Goal: Use online tool/utility: Utilize a website feature to perform a specific function

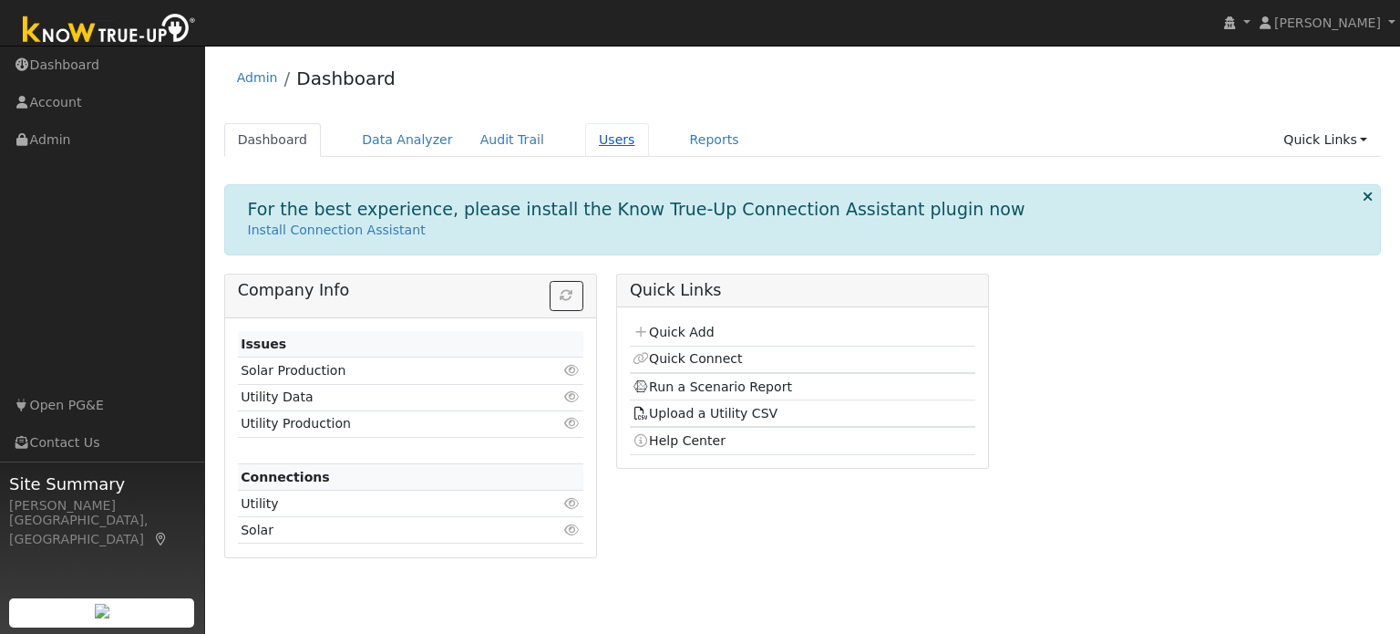
click at [593, 139] on link "Users" at bounding box center [617, 140] width 64 height 34
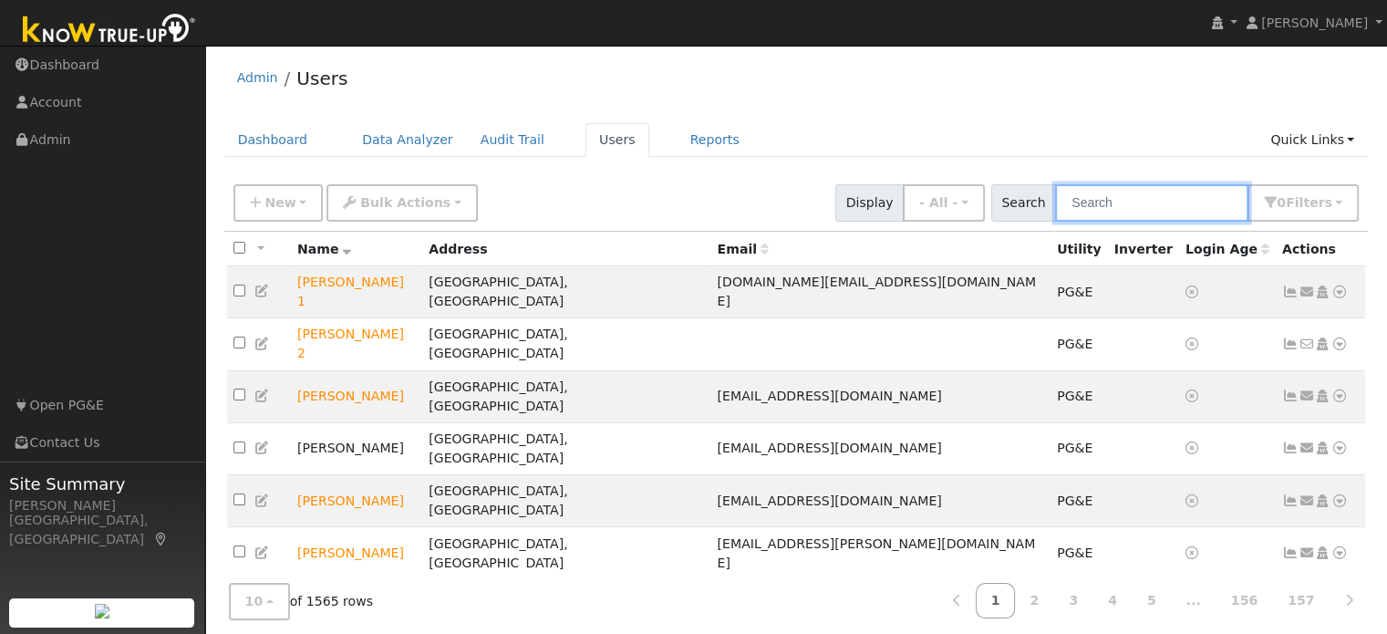
click at [1127, 203] on input "text" at bounding box center [1151, 202] width 193 height 37
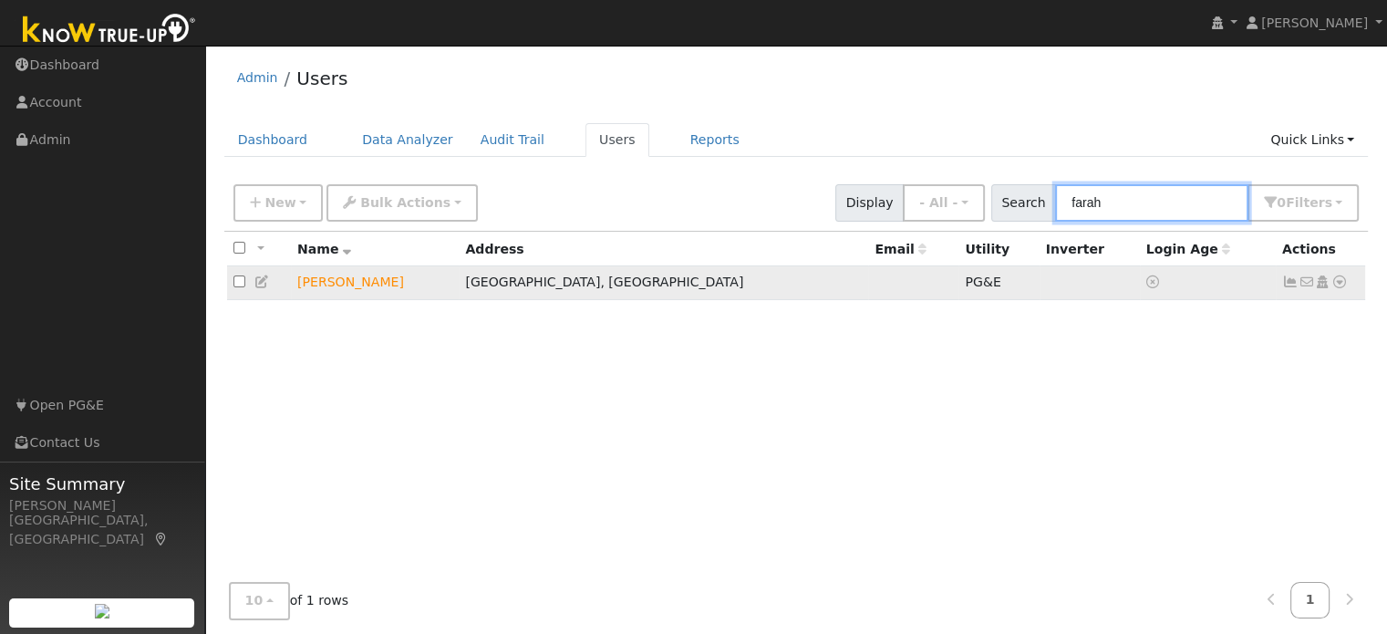
type input "farah"
click at [1342, 282] on icon at bounding box center [1339, 281] width 16 height 13
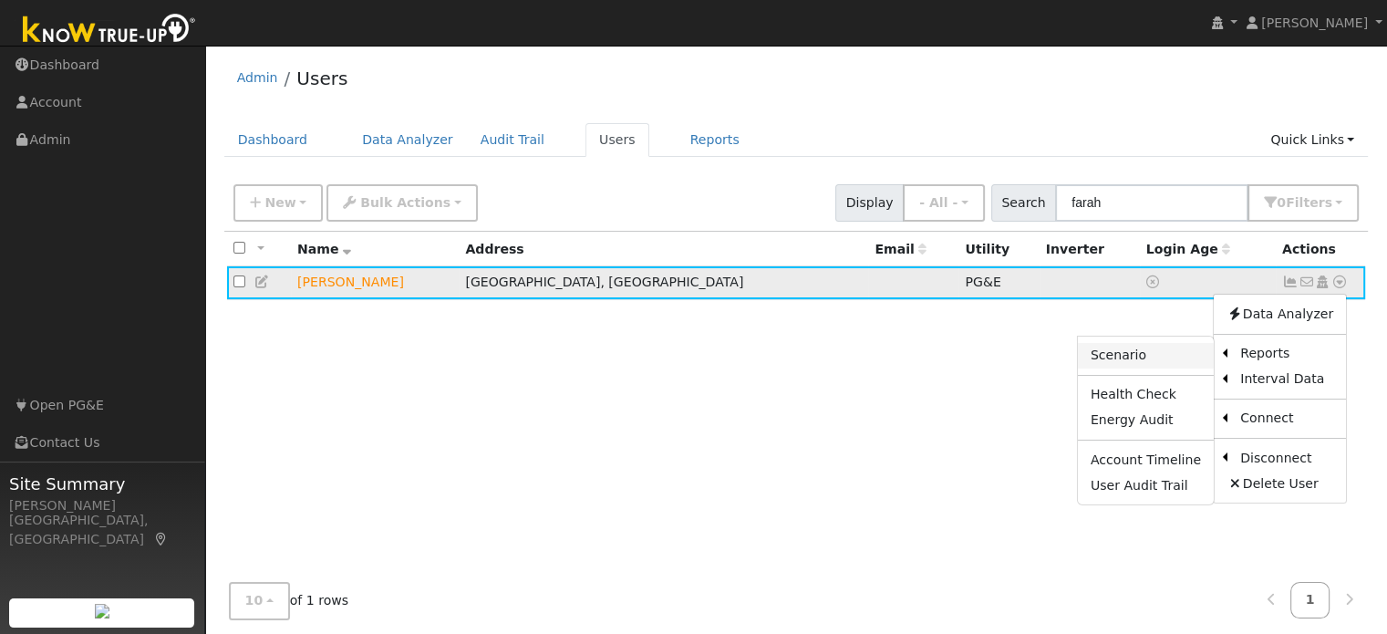
click at [1140, 364] on link "Scenario" at bounding box center [1146, 356] width 136 height 26
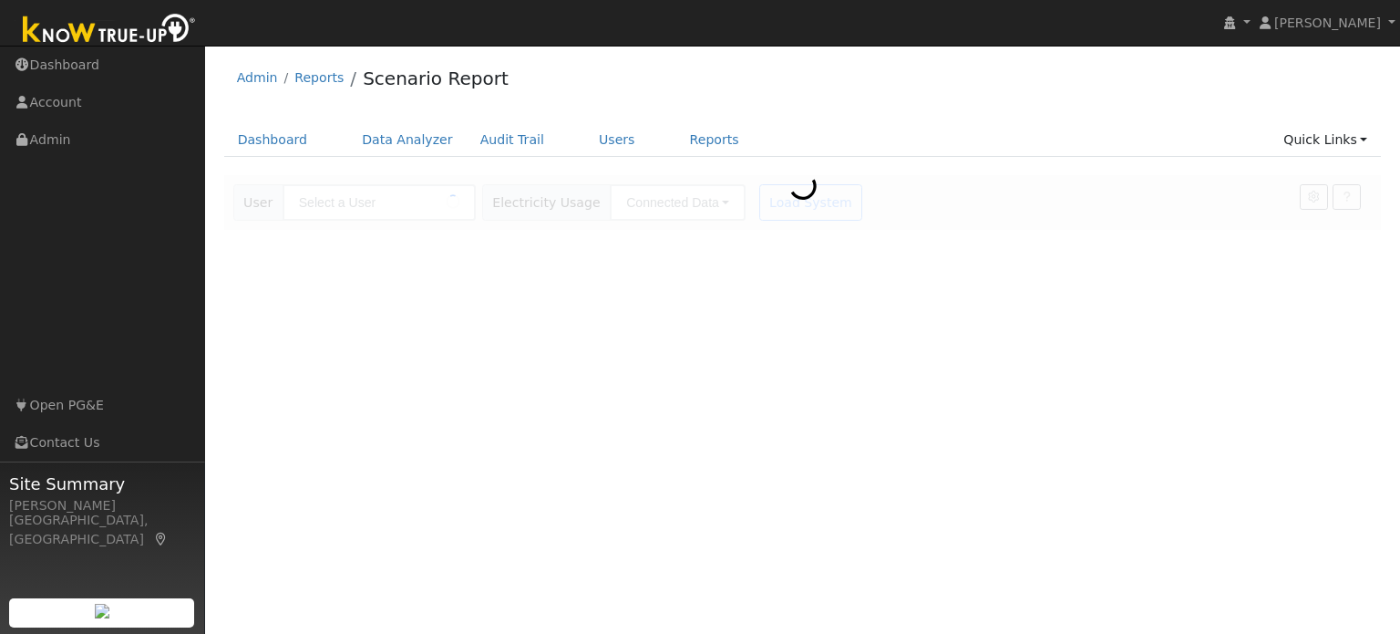
type input "[PERSON_NAME]"
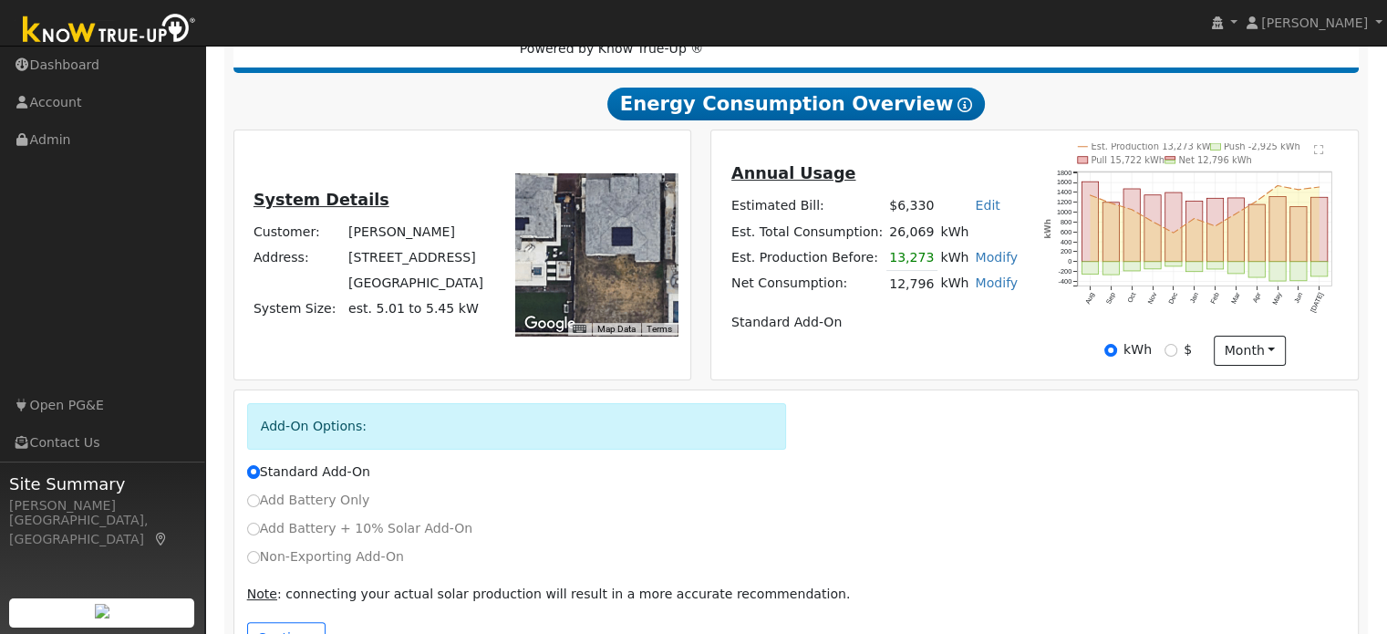
scroll to position [344, 0]
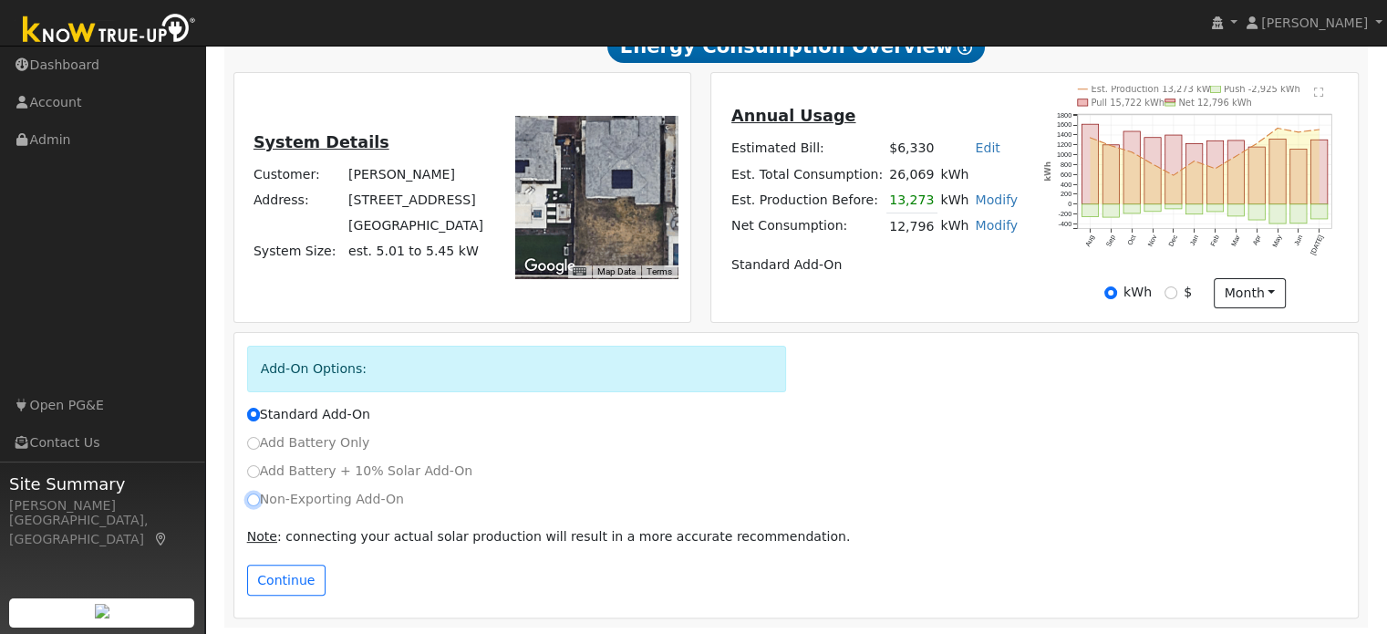
click at [251, 495] on input "Non-Exporting Add-On" at bounding box center [253, 499] width 13 height 13
radio input "true"
radio input "false"
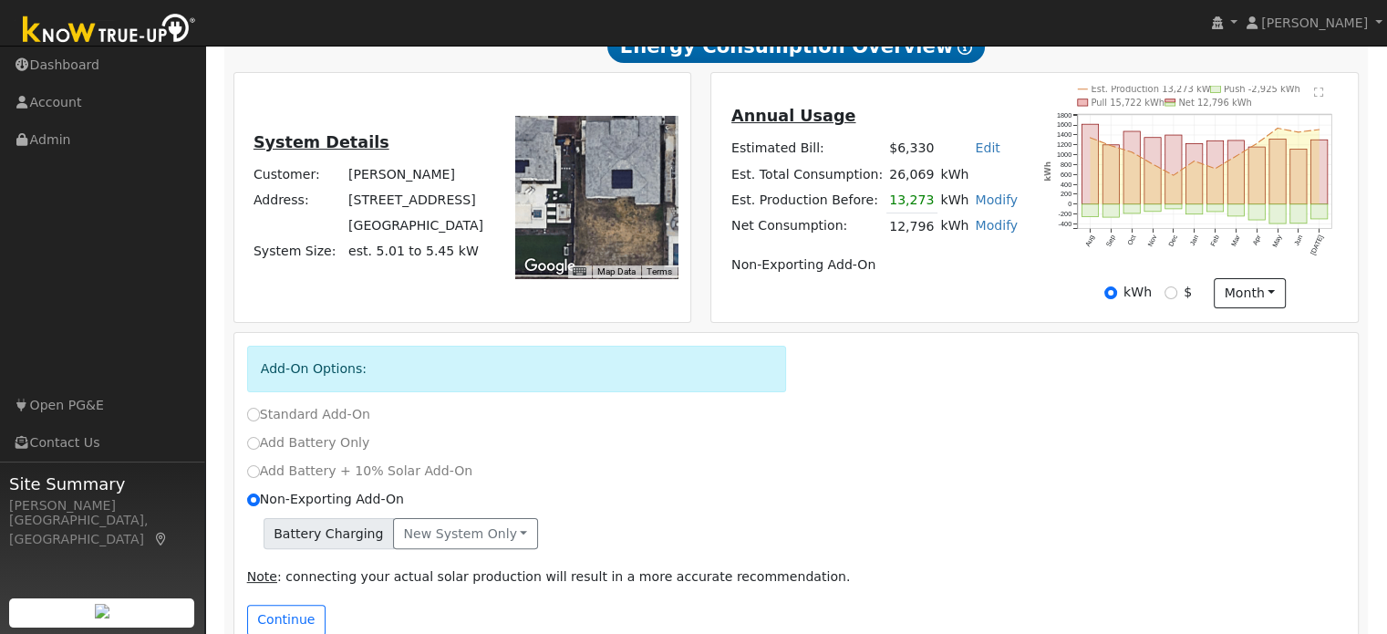
click at [315, 536] on span "Battery Charging" at bounding box center [328, 533] width 130 height 31
click at [447, 524] on button "New system only" at bounding box center [465, 533] width 145 height 31
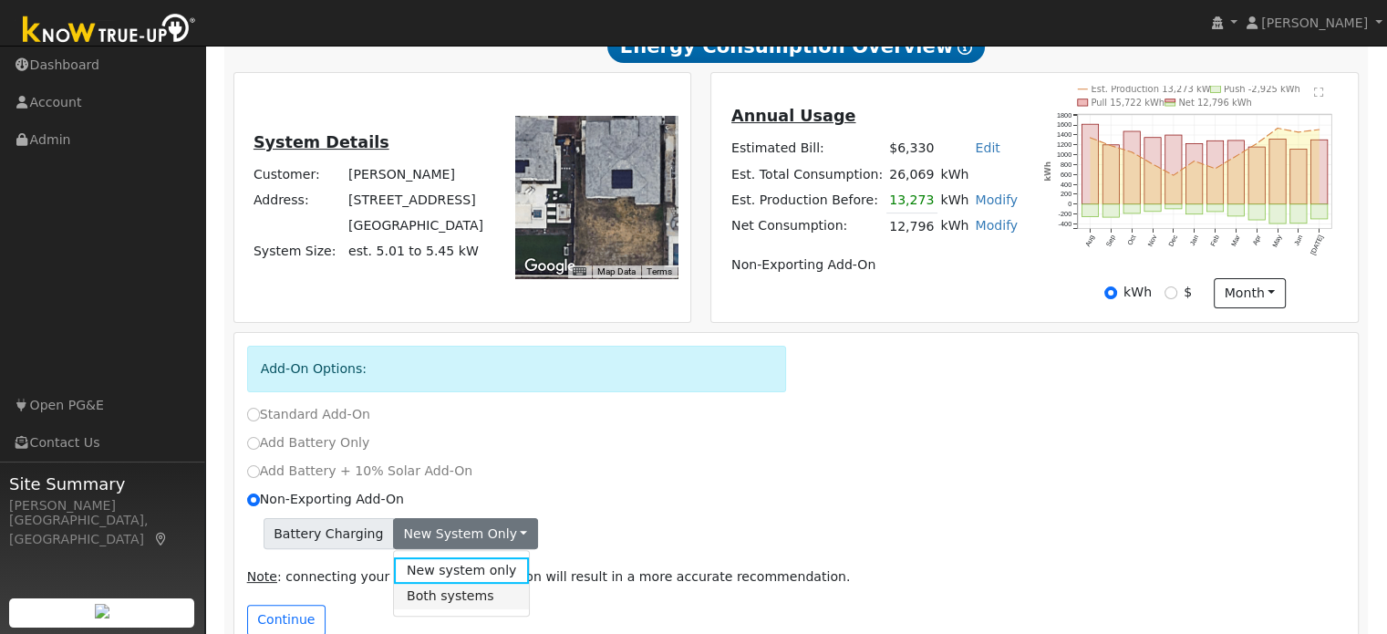
click at [454, 599] on link "Both systems" at bounding box center [462, 596] width 136 height 26
click at [434, 532] on button "Both systems" at bounding box center [453, 533] width 120 height 31
click at [434, 568] on link "New system only" at bounding box center [462, 570] width 136 height 26
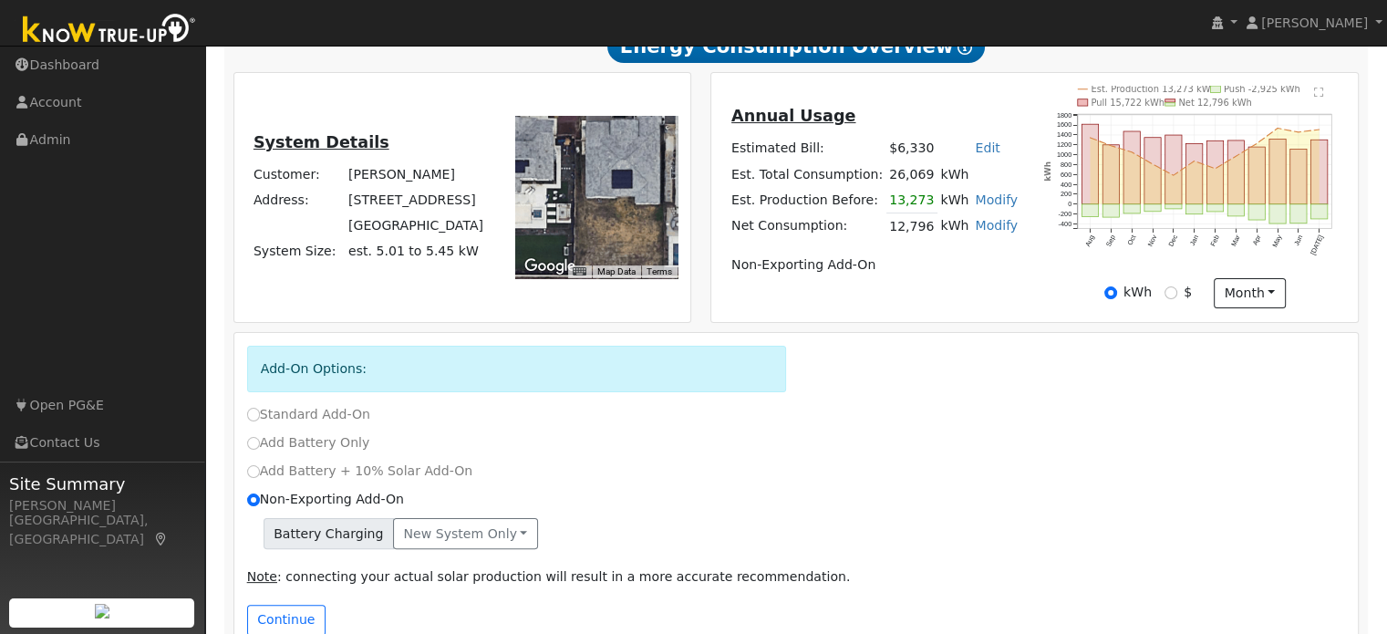
scroll to position [383, 0]
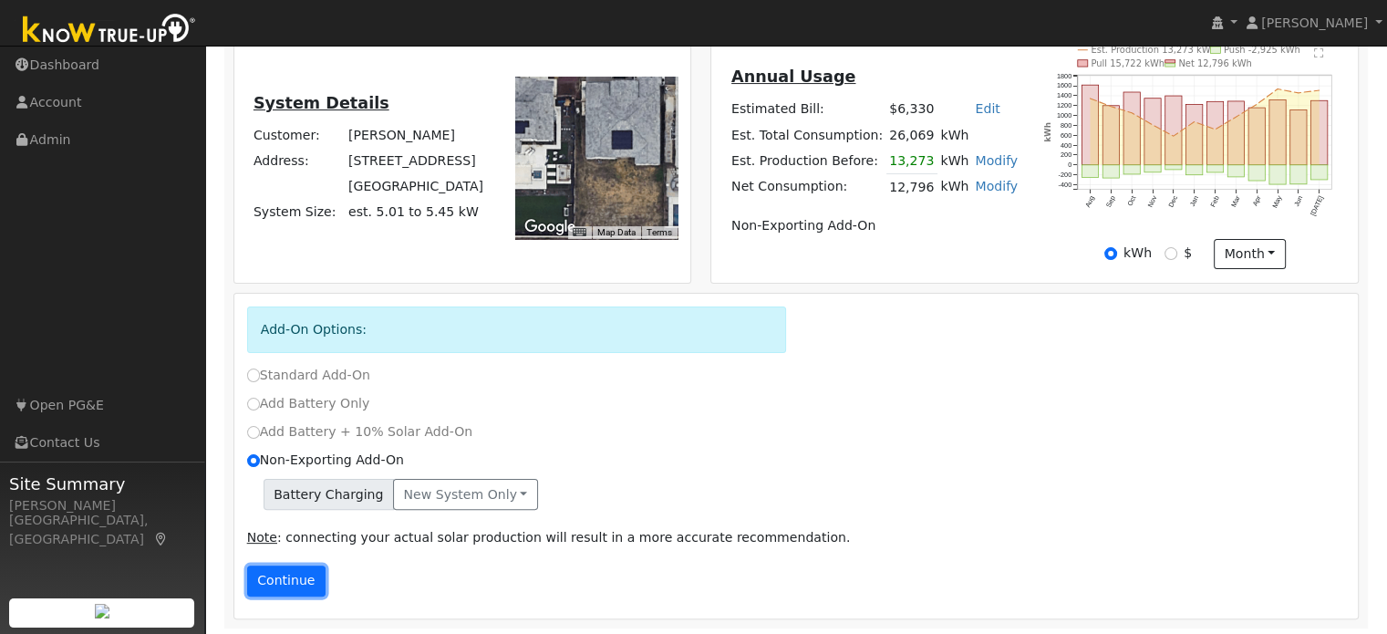
click at [271, 576] on button "Continue" at bounding box center [286, 580] width 78 height 31
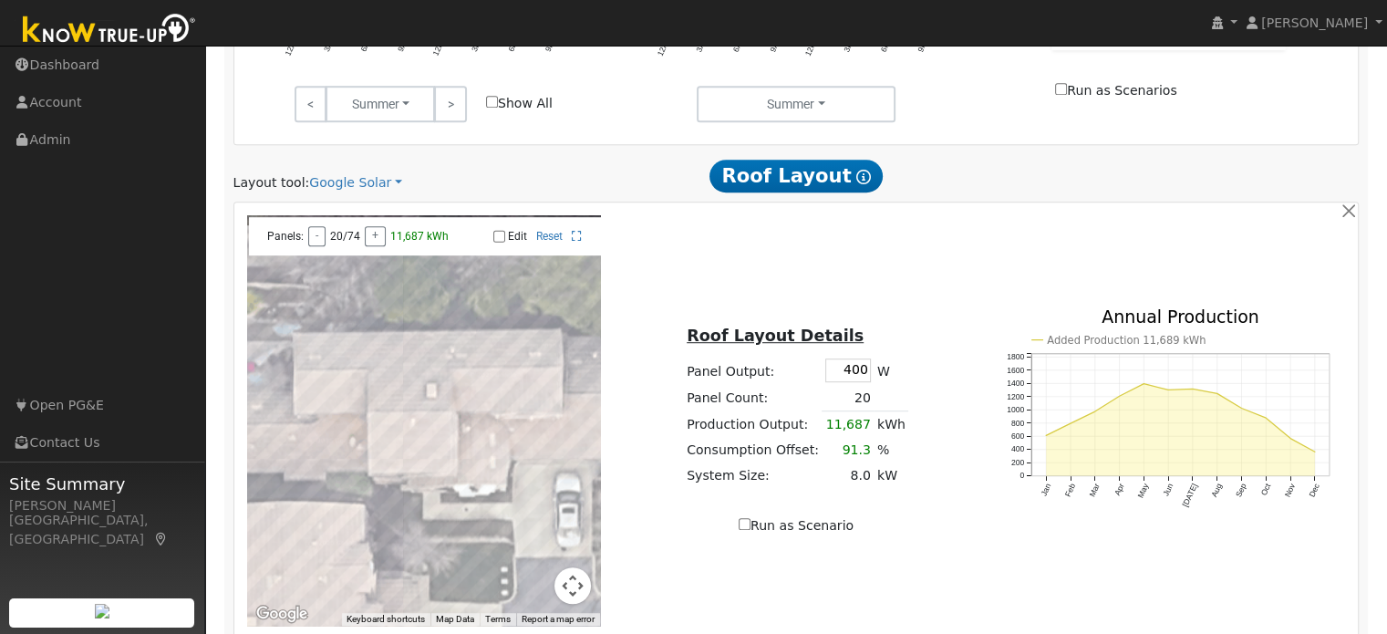
scroll to position [1116, 0]
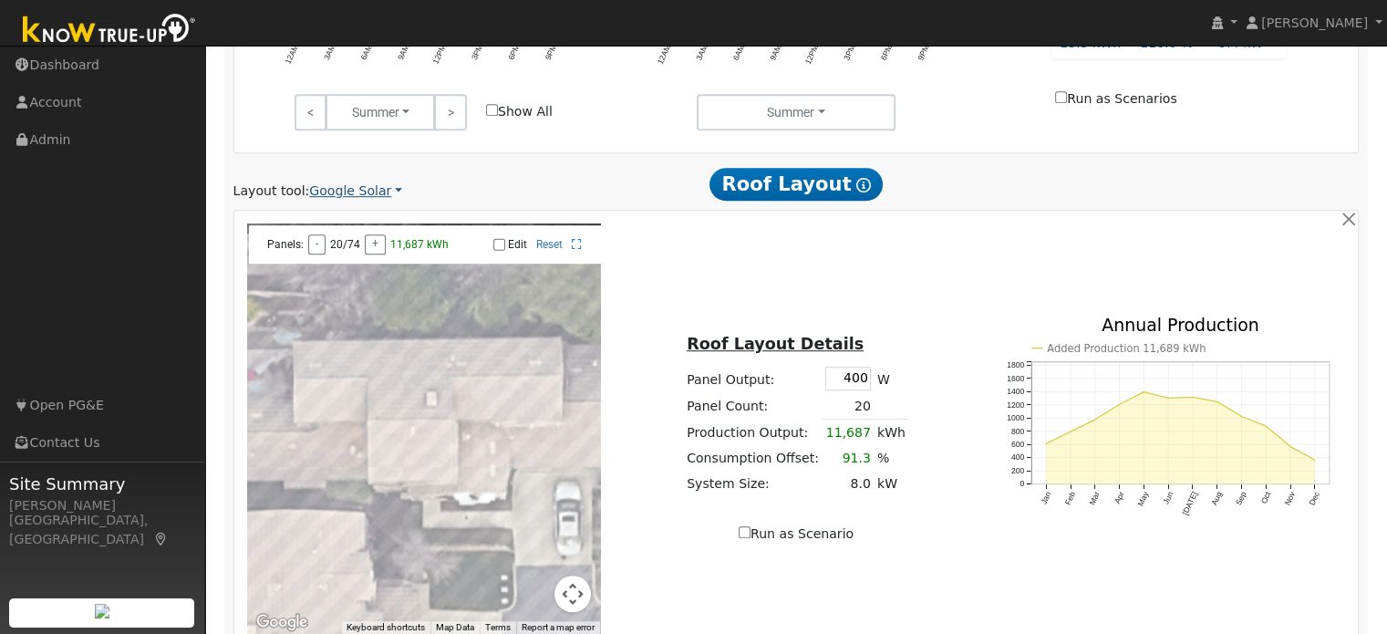
click at [343, 191] on link "Google Solar" at bounding box center [355, 190] width 93 height 19
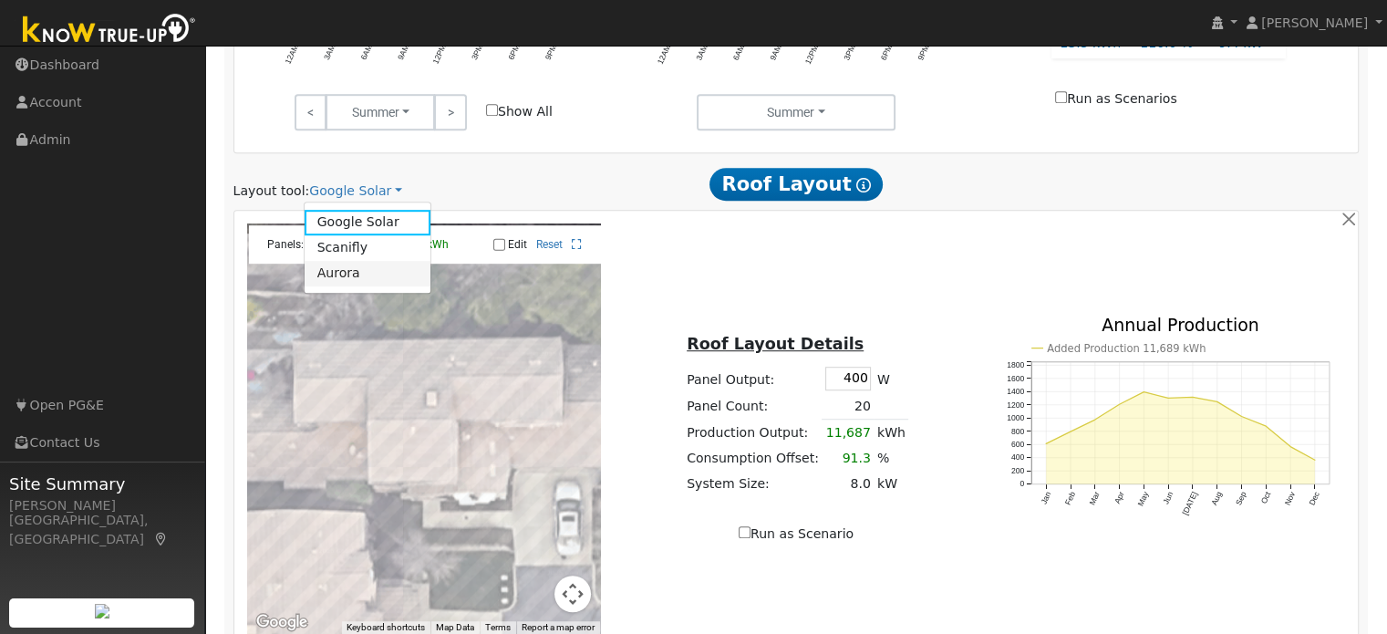
click at [350, 274] on link "Aurora" at bounding box center [367, 274] width 127 height 26
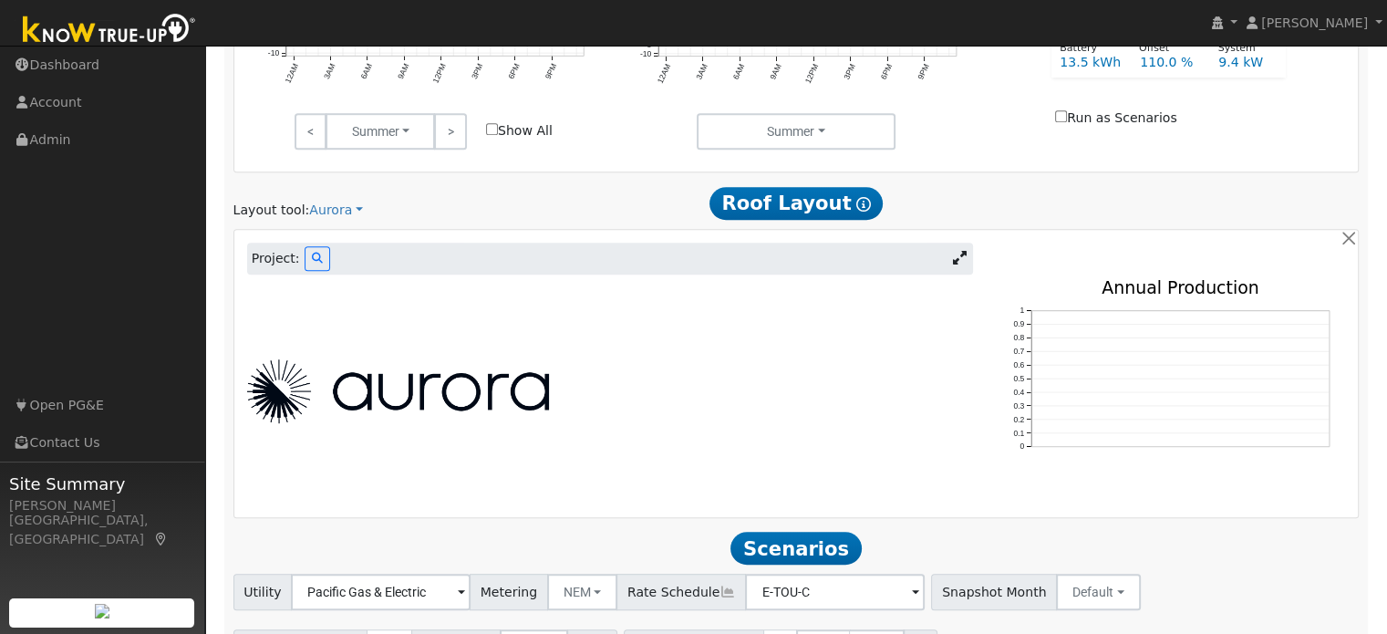
scroll to position [1096, 0]
click at [314, 264] on button at bounding box center [317, 259] width 26 height 25
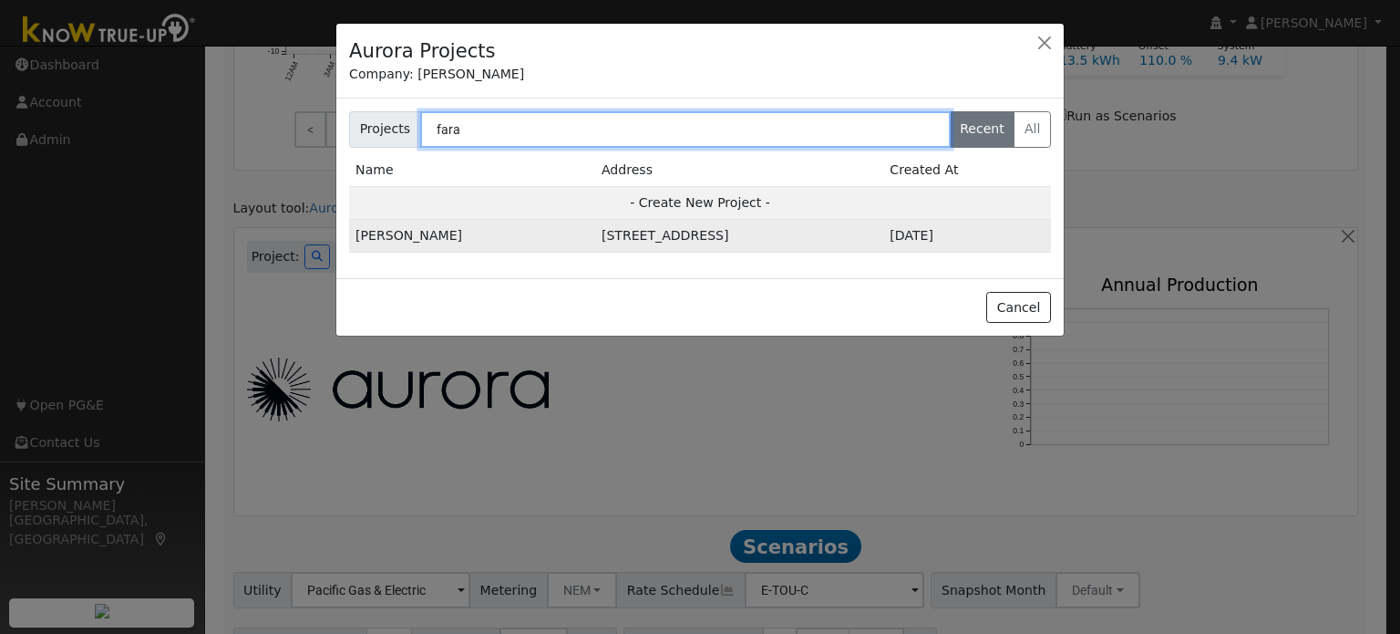
type input "fara"
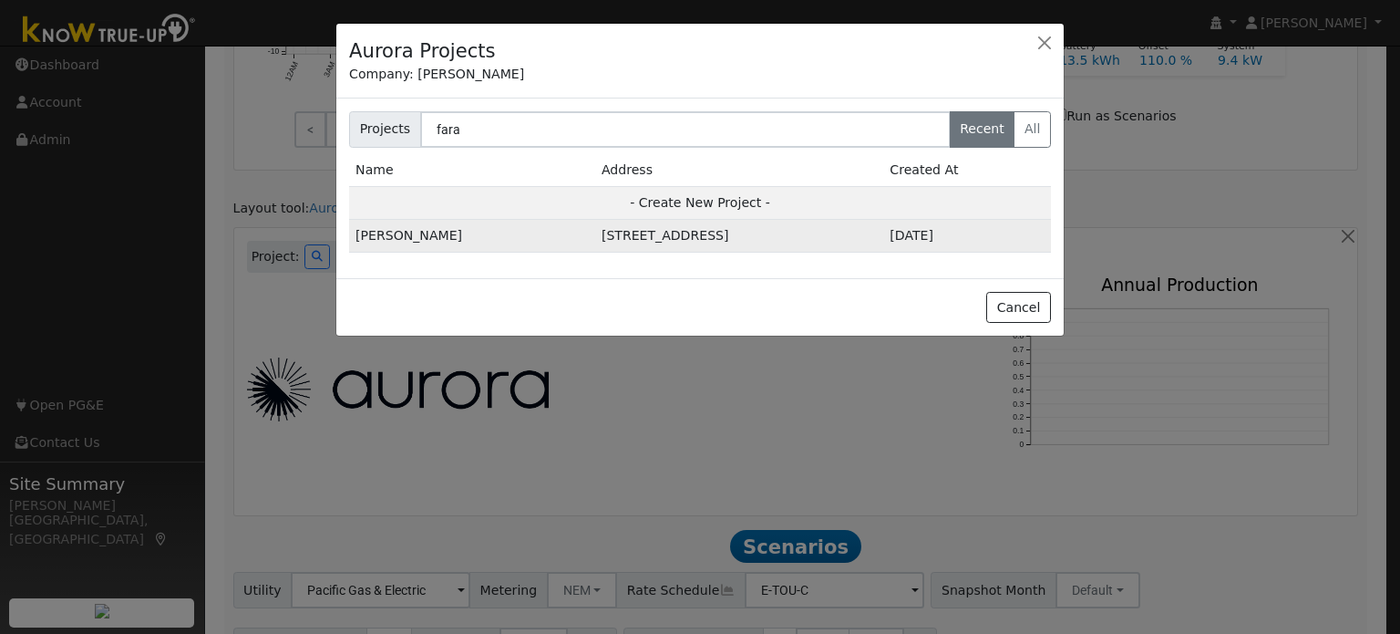
click at [734, 229] on td "[STREET_ADDRESS]" at bounding box center [739, 236] width 288 height 33
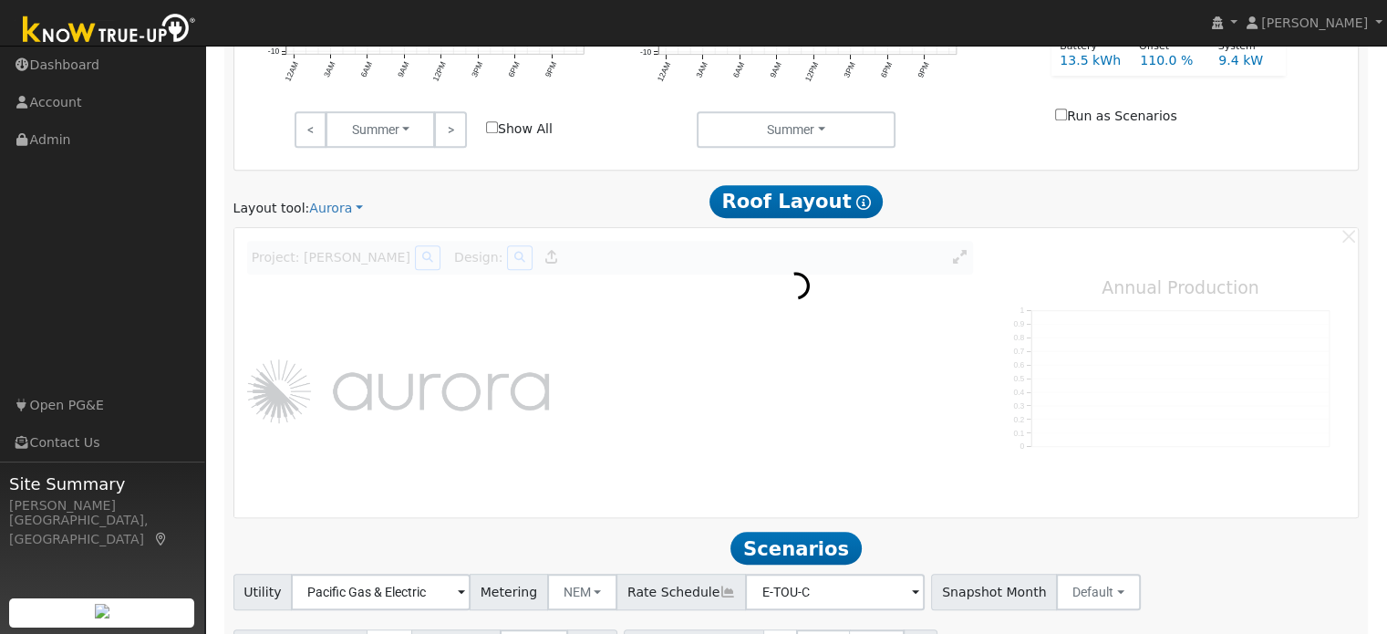
scroll to position [1101, 0]
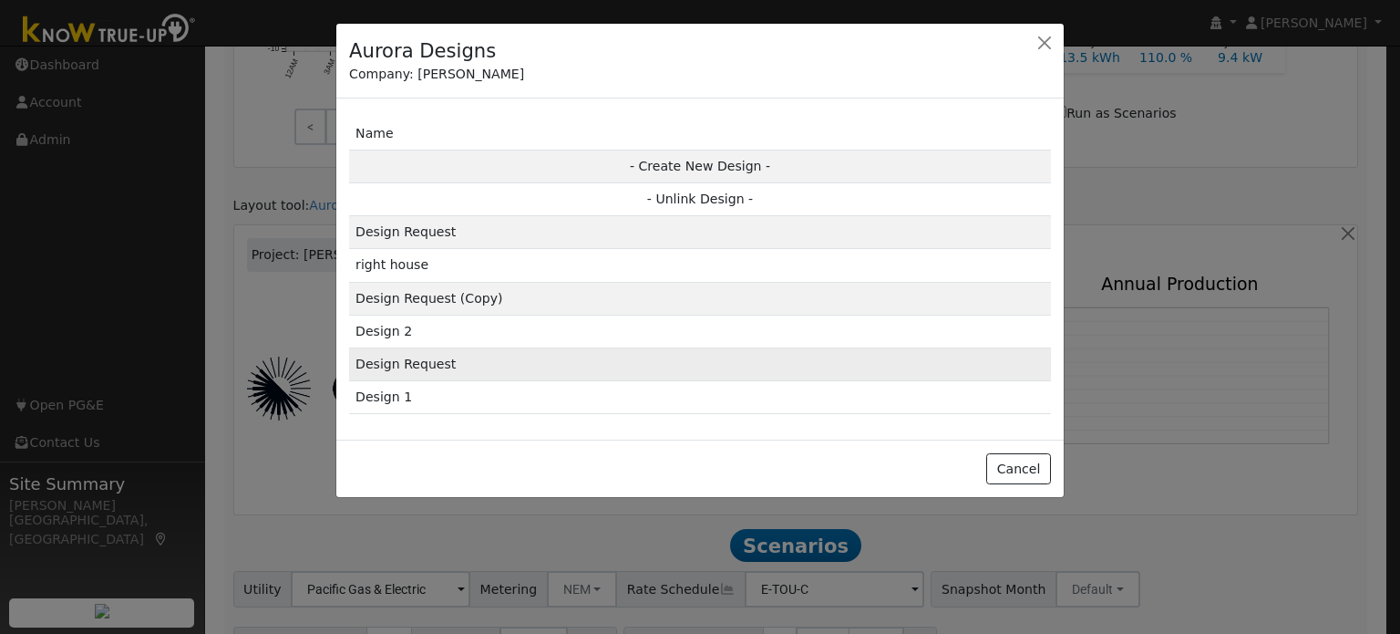
click at [423, 364] on td "Design Request" at bounding box center [700, 363] width 702 height 33
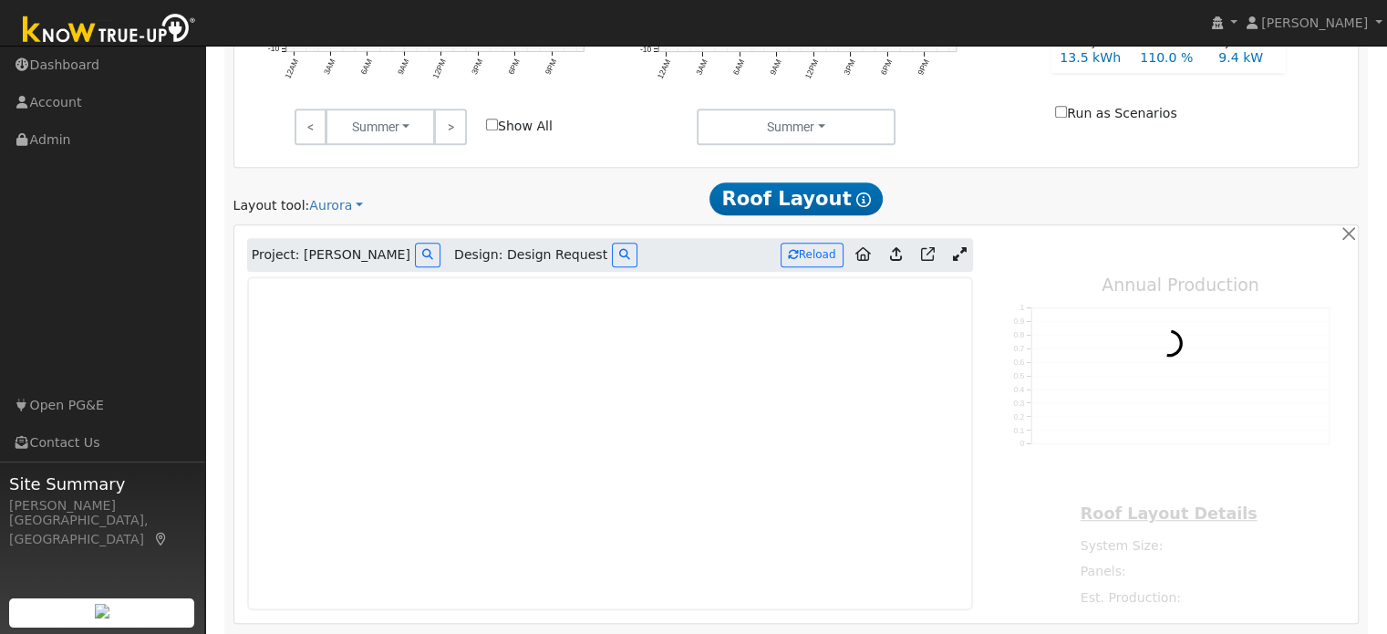
type input "25699"
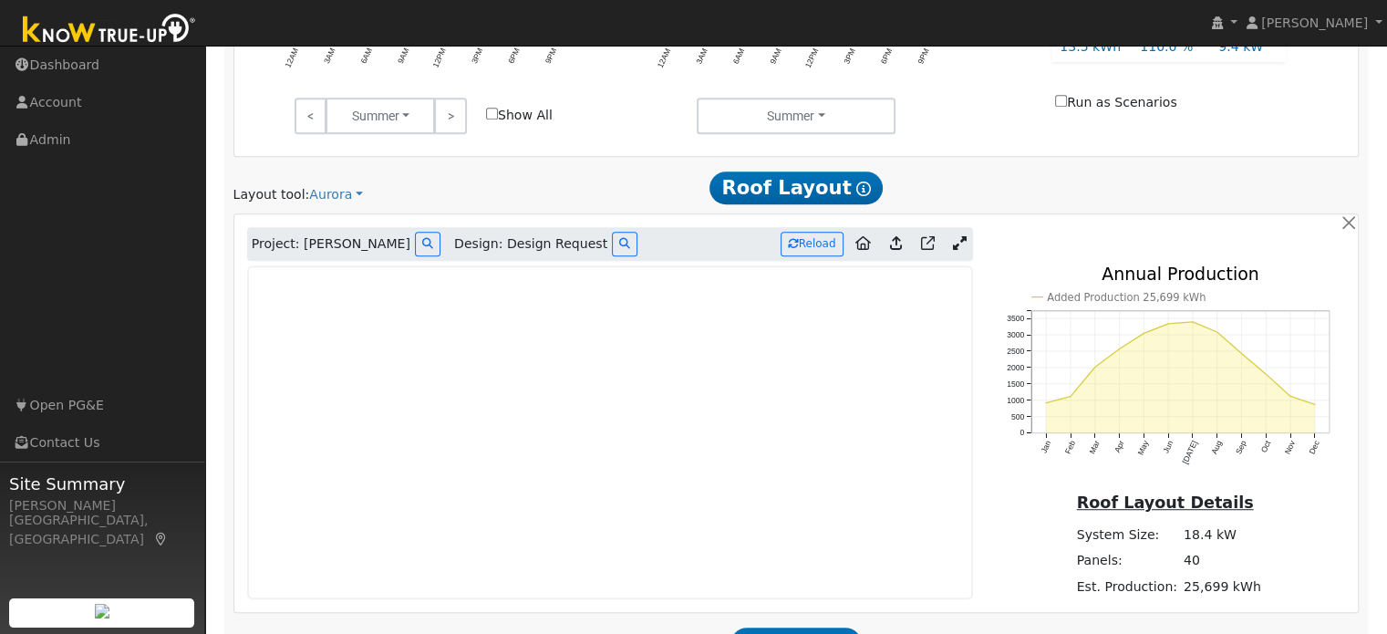
scroll to position [1313, 0]
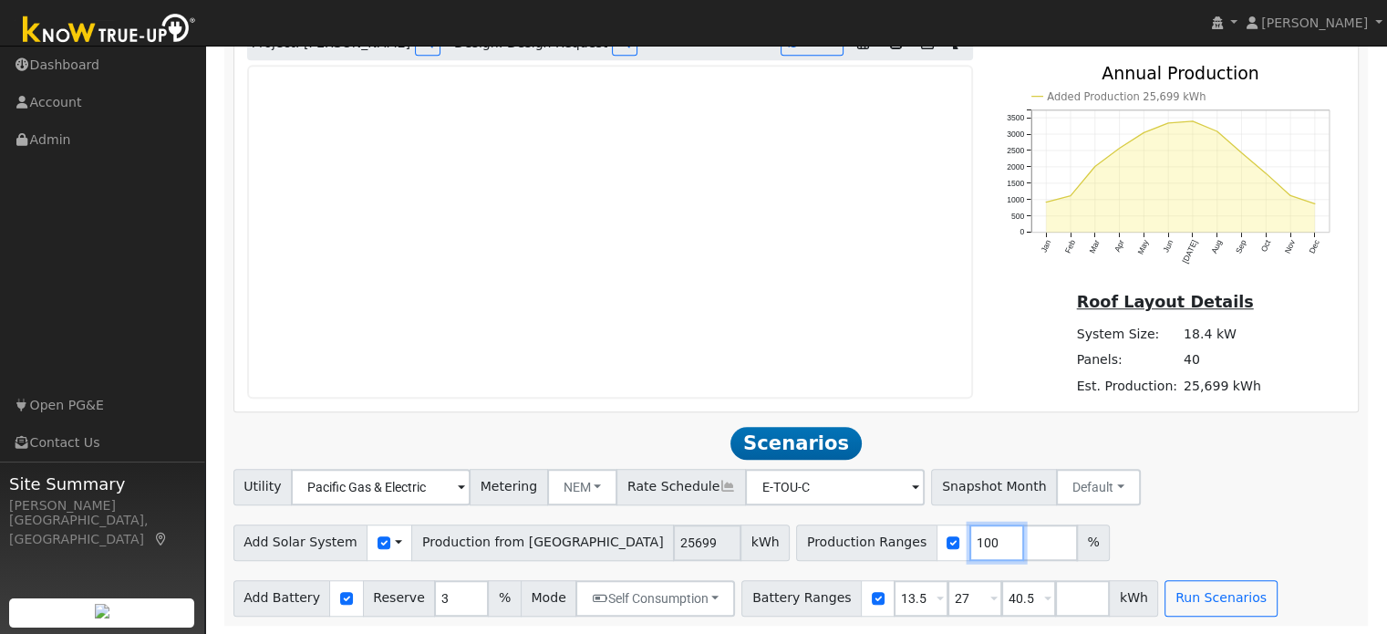
click at [969, 540] on input "100" at bounding box center [996, 542] width 55 height 36
type input "50"
click at [1189, 593] on button "Run Scenarios" at bounding box center [1220, 598] width 112 height 36
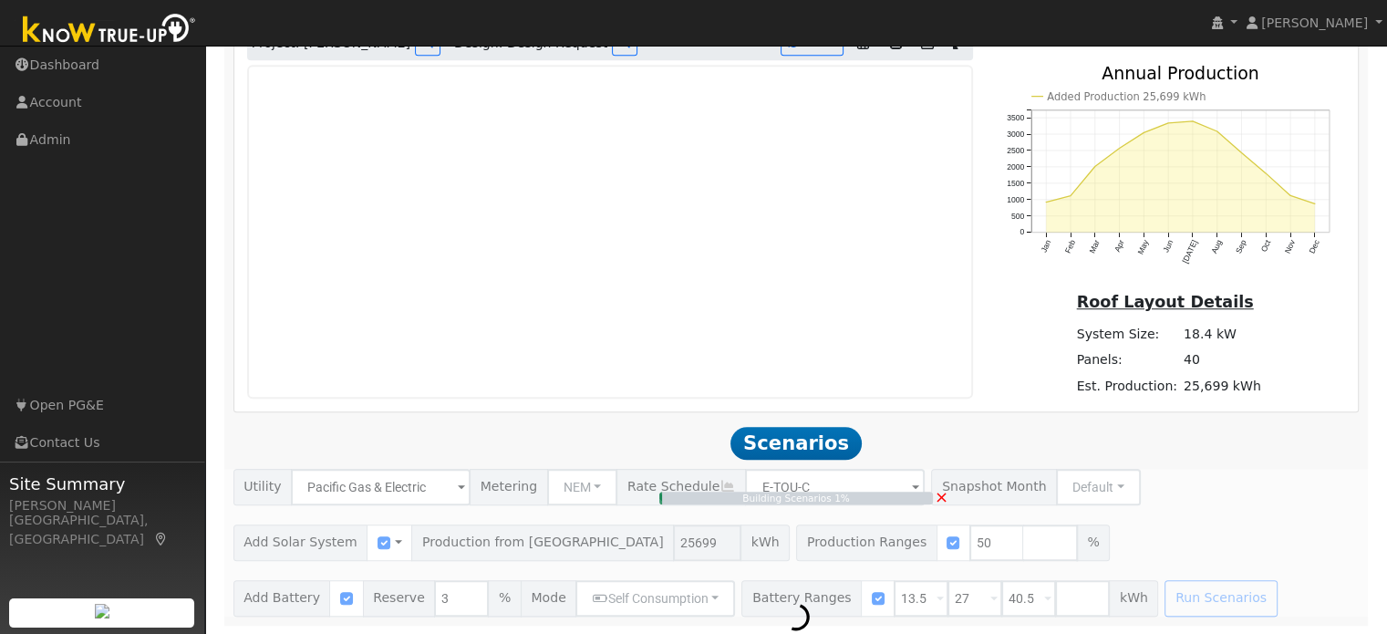
type input "8.6"
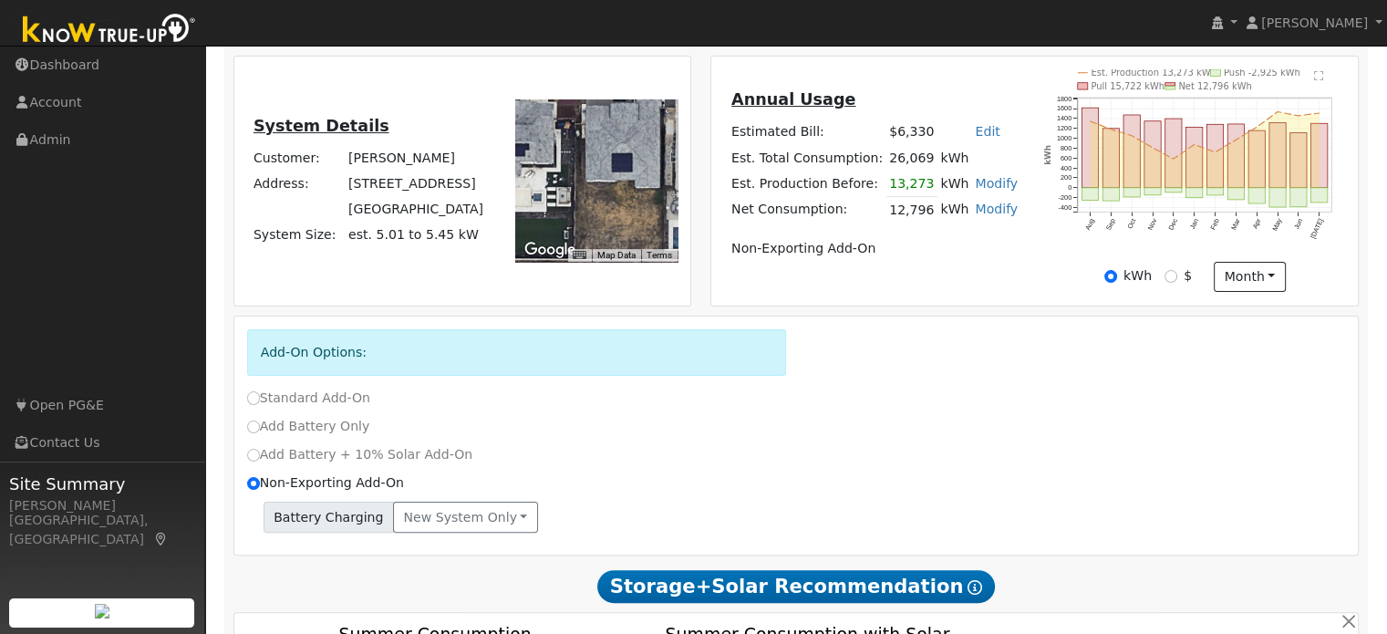
scroll to position [367, 0]
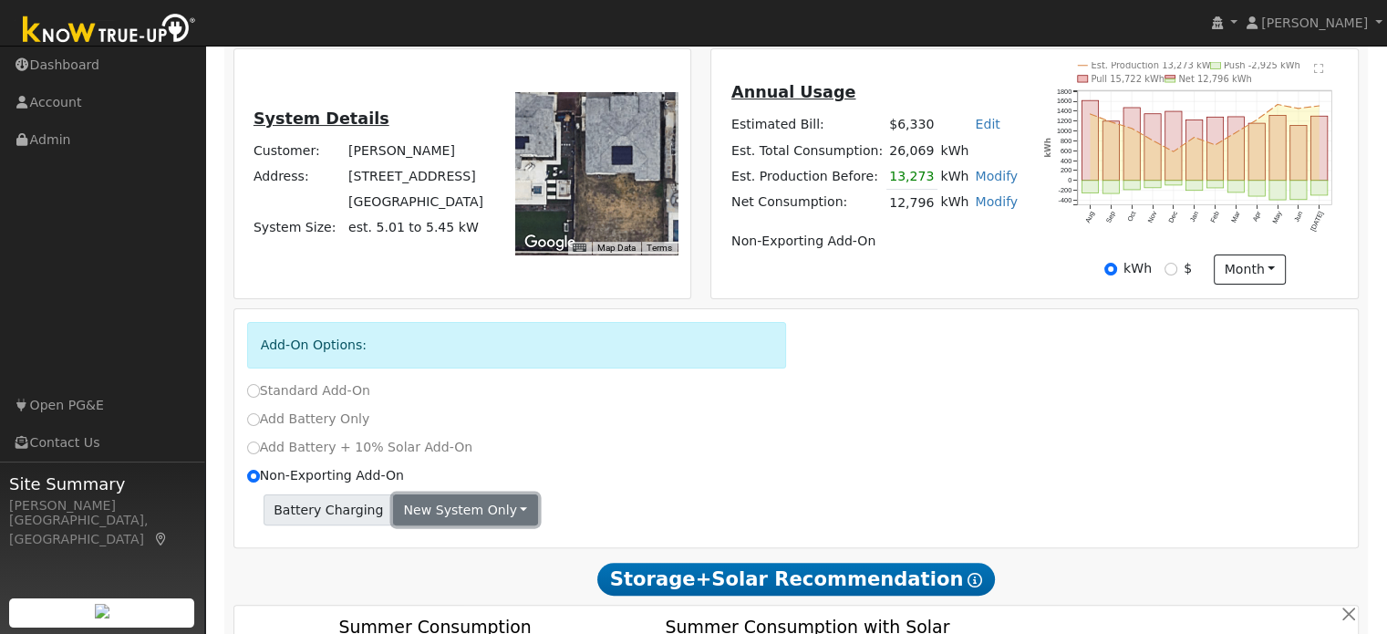
click at [428, 506] on button "New system only" at bounding box center [465, 509] width 145 height 31
click at [431, 572] on link "Both systems" at bounding box center [462, 573] width 136 height 26
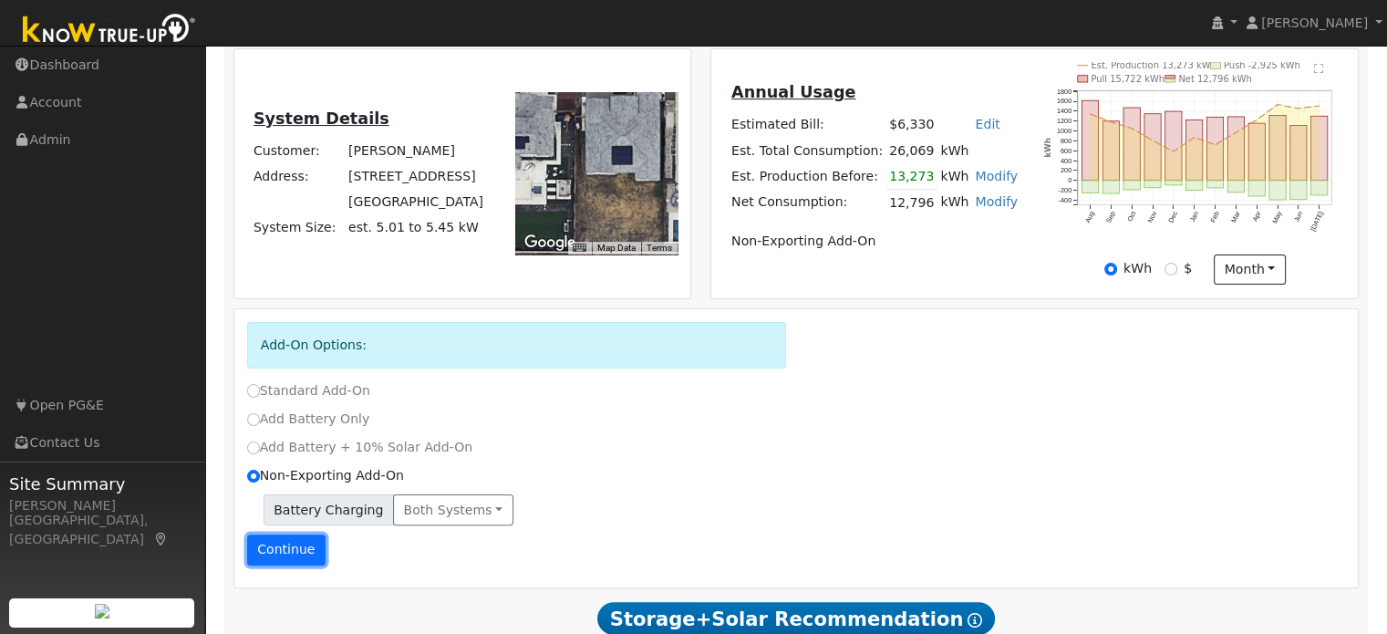
click at [297, 551] on button "Continue" at bounding box center [286, 549] width 78 height 31
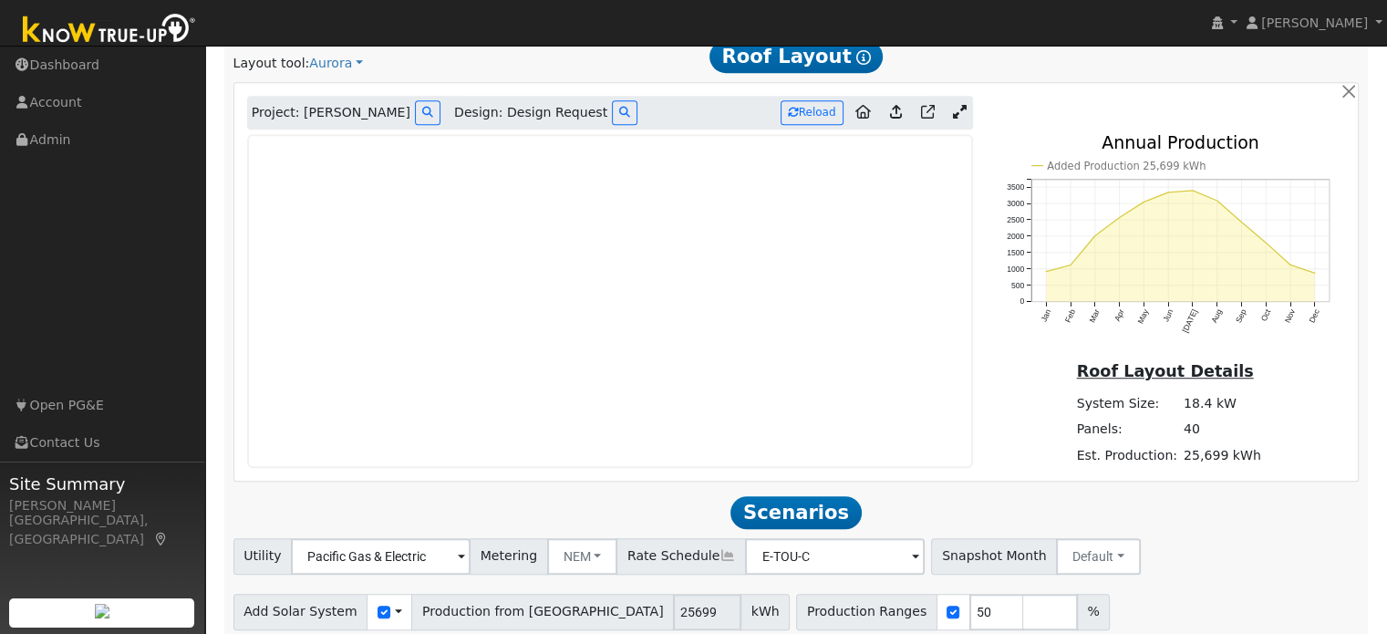
scroll to position [1313, 0]
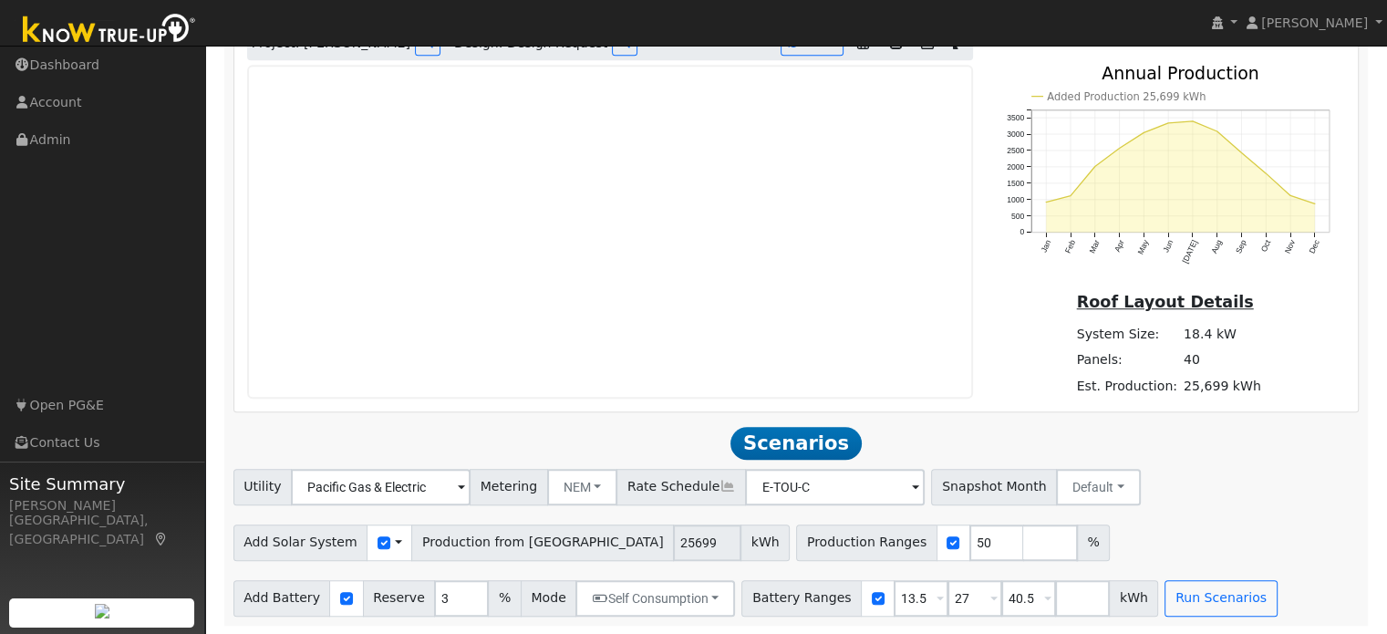
drag, startPoint x: 568, startPoint y: 552, endPoint x: 1185, endPoint y: 494, distance: 619.8
click at [1185, 494] on div "Utility Pacific Gas & Electric Metering NEM NEM NBT Rate Schedule E-TOU-C - Non…" at bounding box center [796, 483] width 1132 height 43
click at [506, 537] on span "Production from [GEOGRAPHIC_DATA]" at bounding box center [542, 542] width 263 height 36
click at [1023, 549] on input "number" at bounding box center [1050, 542] width 55 height 36
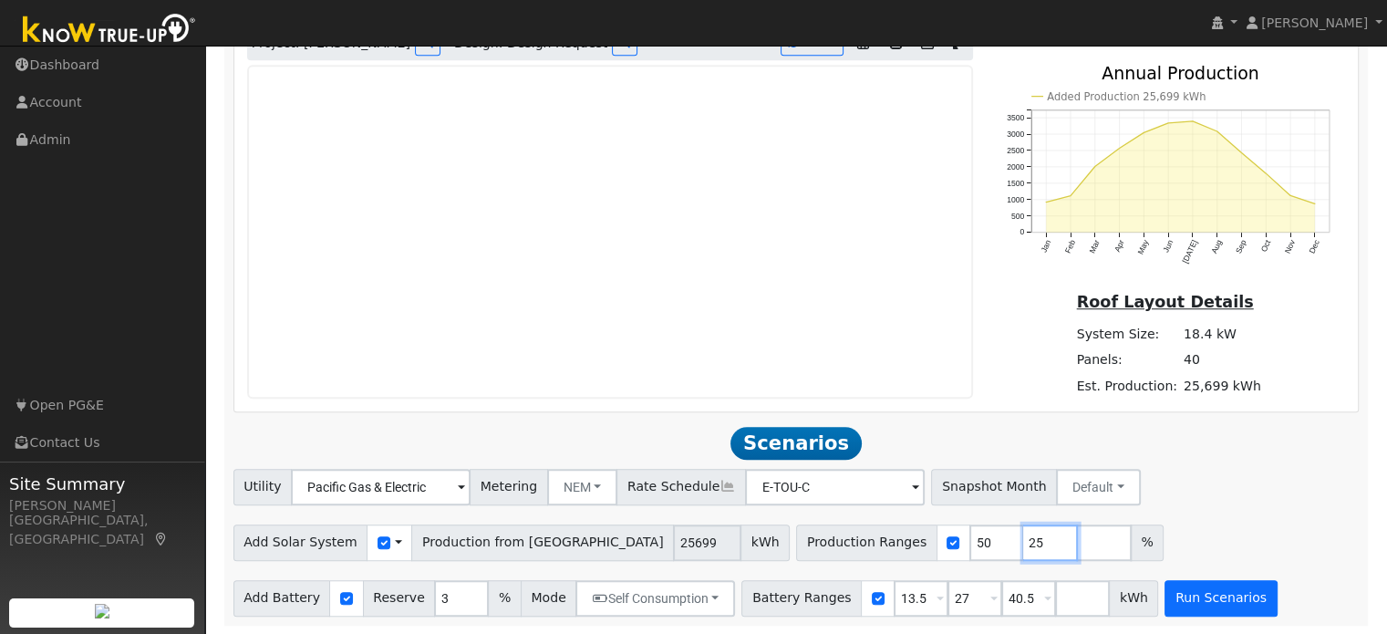
type input "25"
type input "50"
click at [1181, 597] on button "Run Scenarios" at bounding box center [1220, 598] width 112 height 36
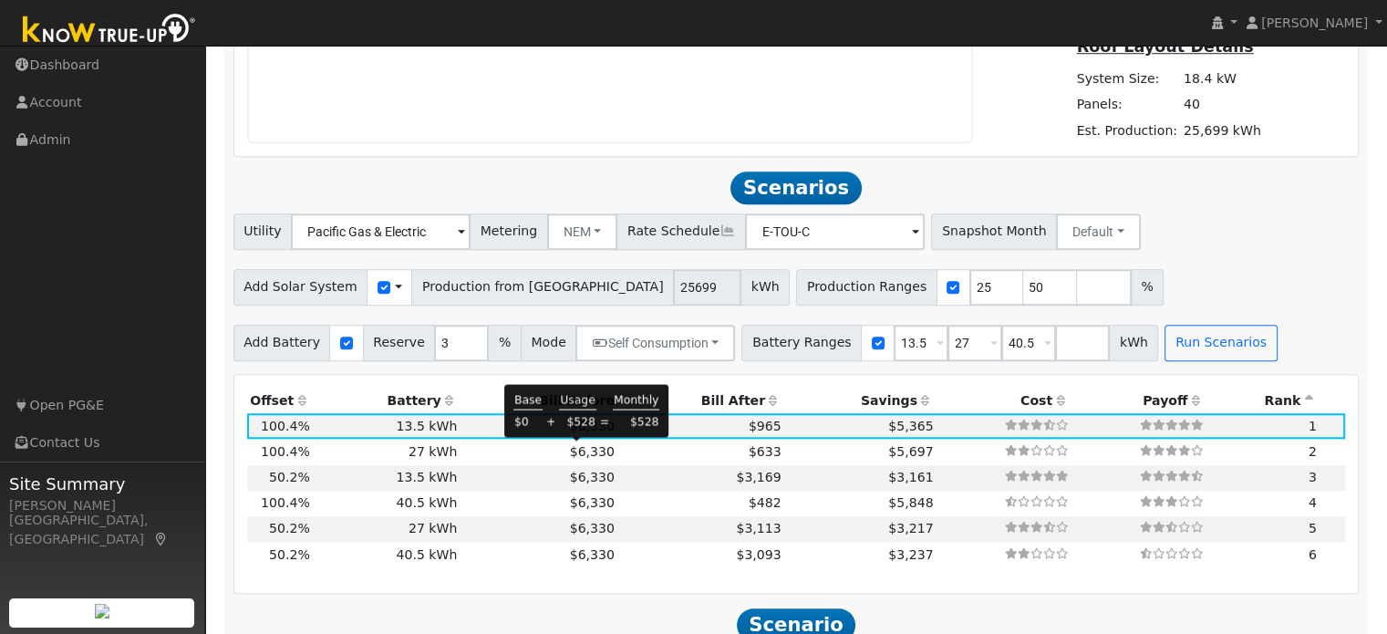
scroll to position [1681, 0]
